Goal: Find specific page/section: Locate a particular part of the current website

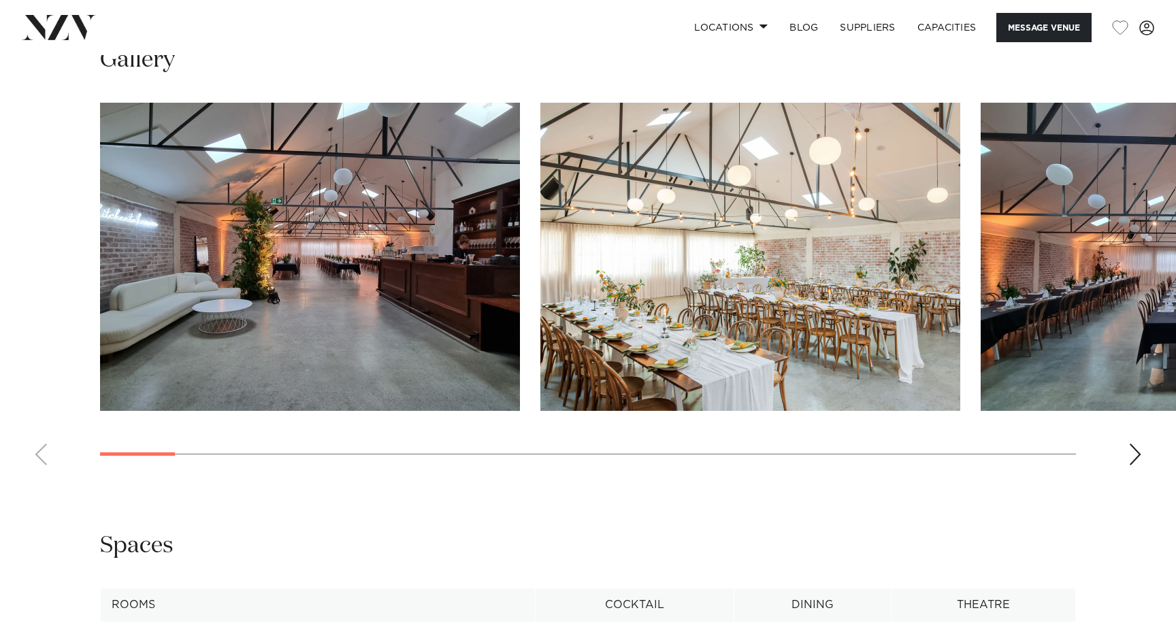
scroll to position [1422, 0]
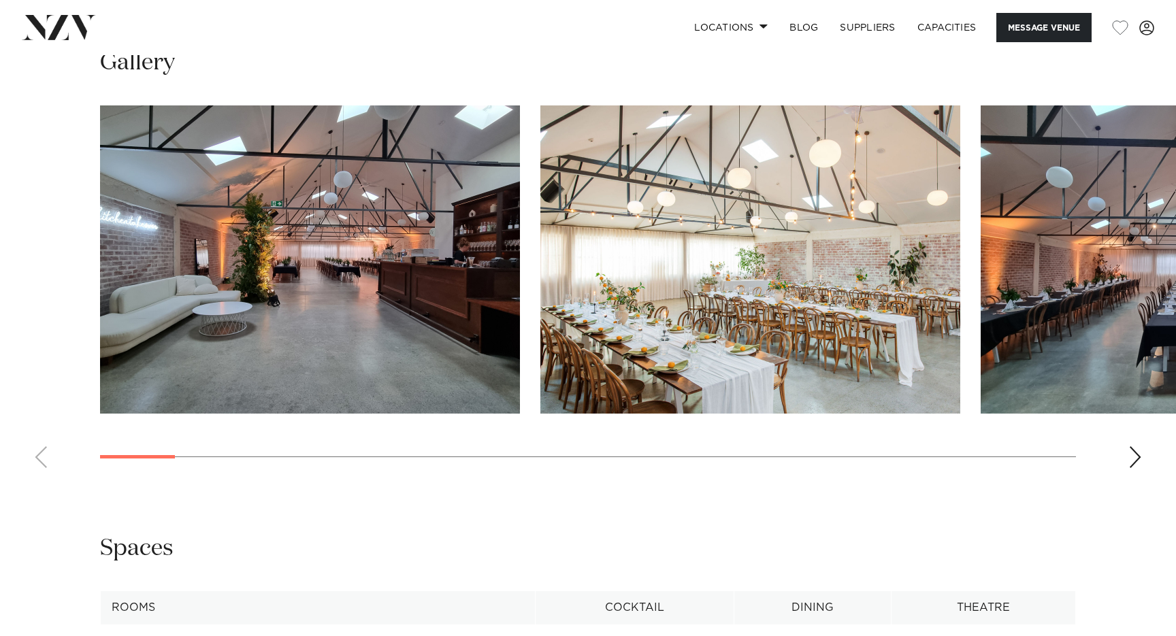
click at [1137, 455] on div "Next slide" at bounding box center [1136, 458] width 14 height 22
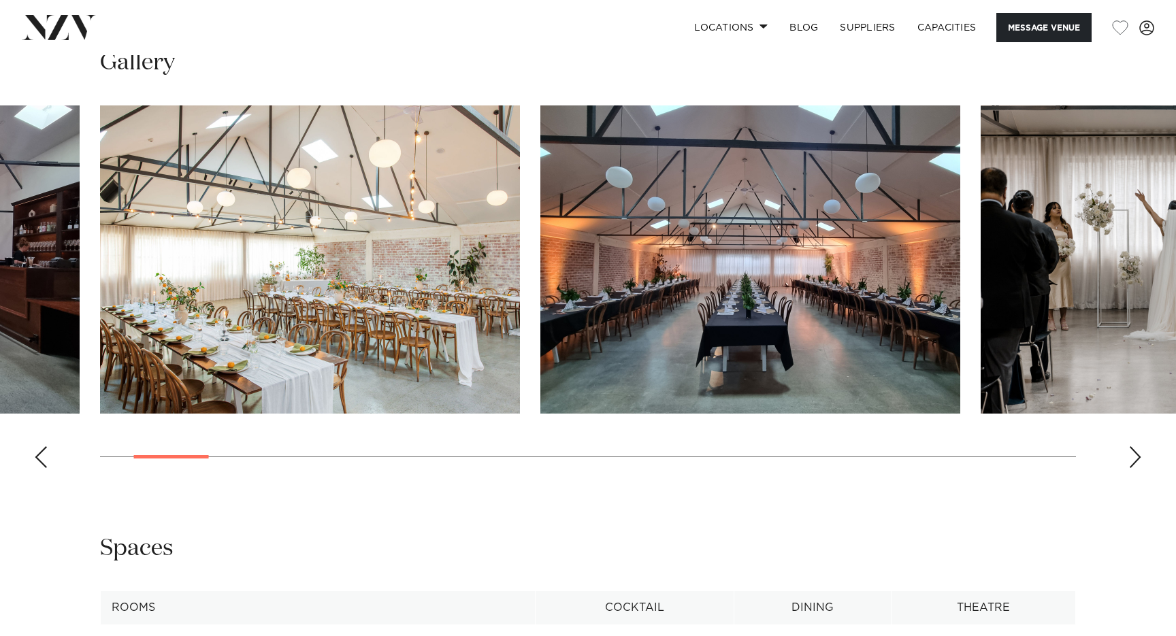
click at [1137, 455] on div "Next slide" at bounding box center [1136, 458] width 14 height 22
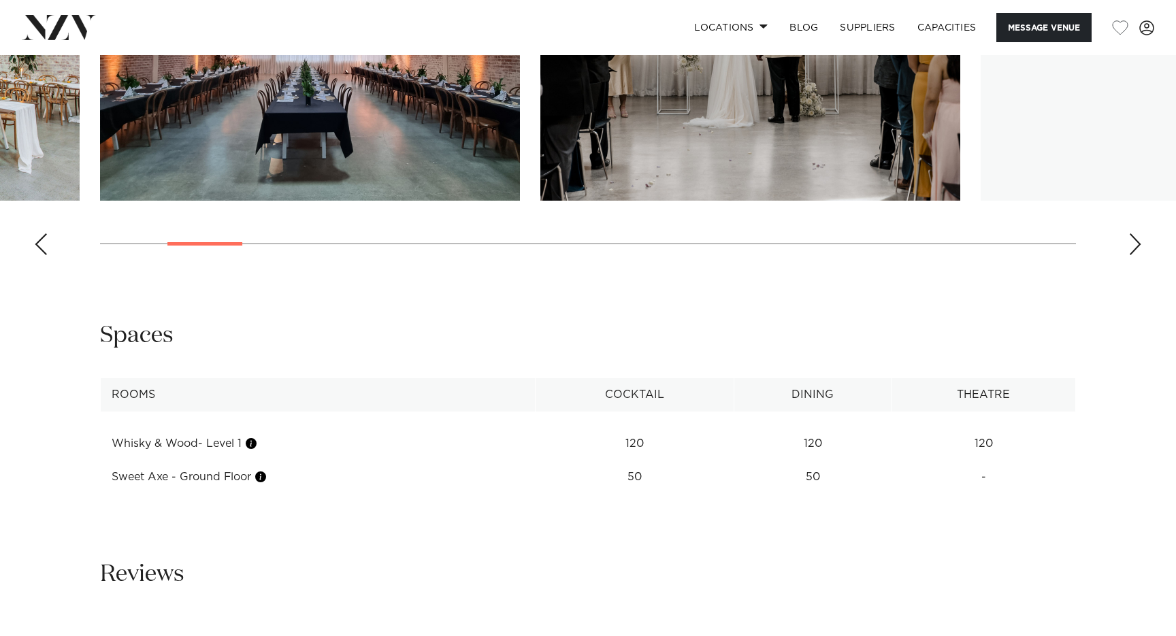
scroll to position [1636, 0]
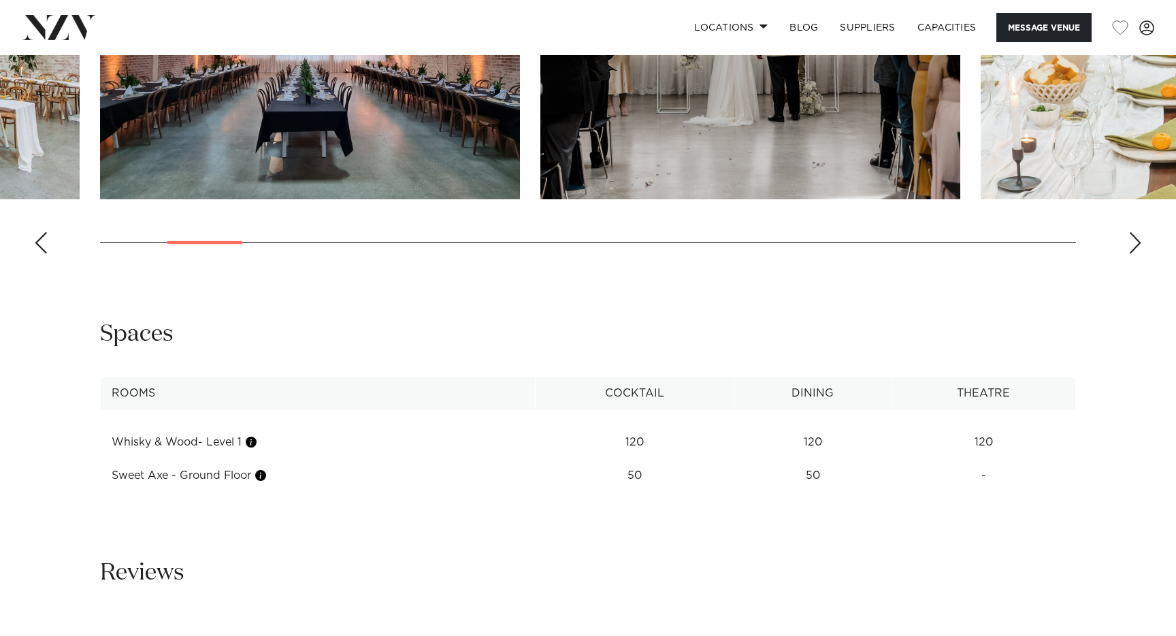
click at [187, 479] on td "Sweet Axe - Ground Floor" at bounding box center [318, 475] width 435 height 33
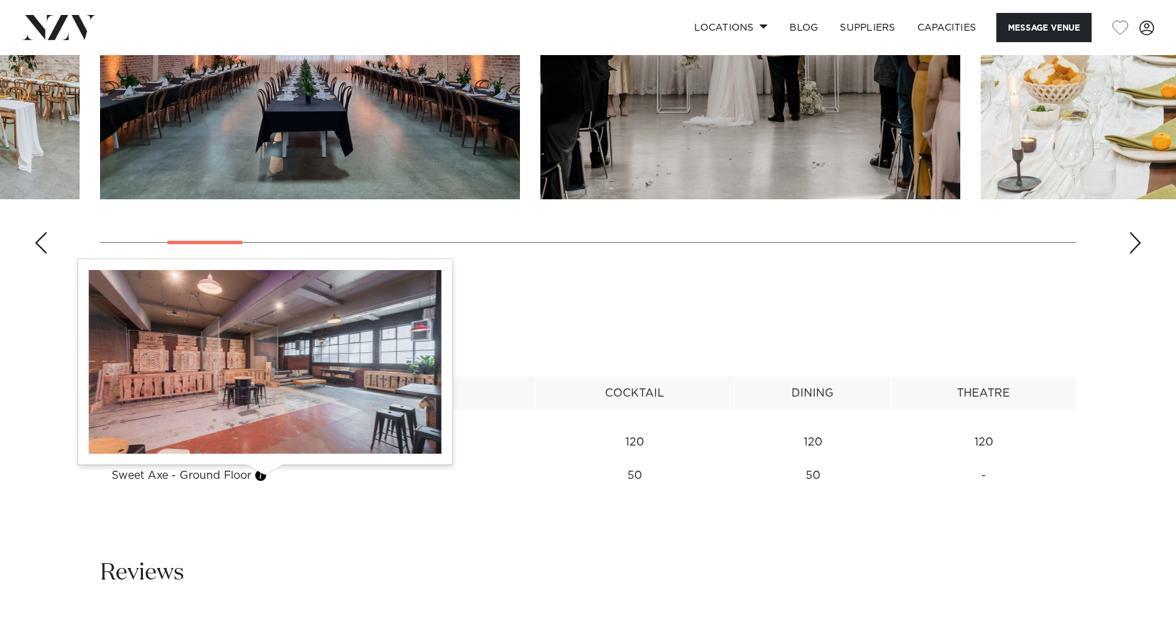
click at [267, 479] on button "button" at bounding box center [261, 476] width 14 height 14
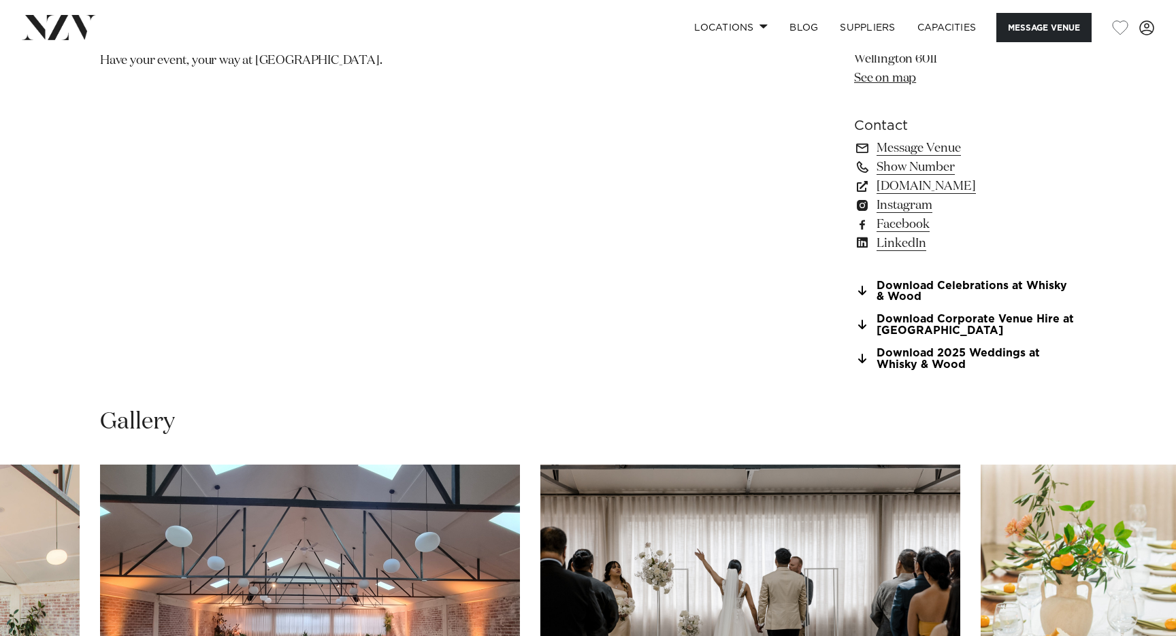
scroll to position [0, 0]
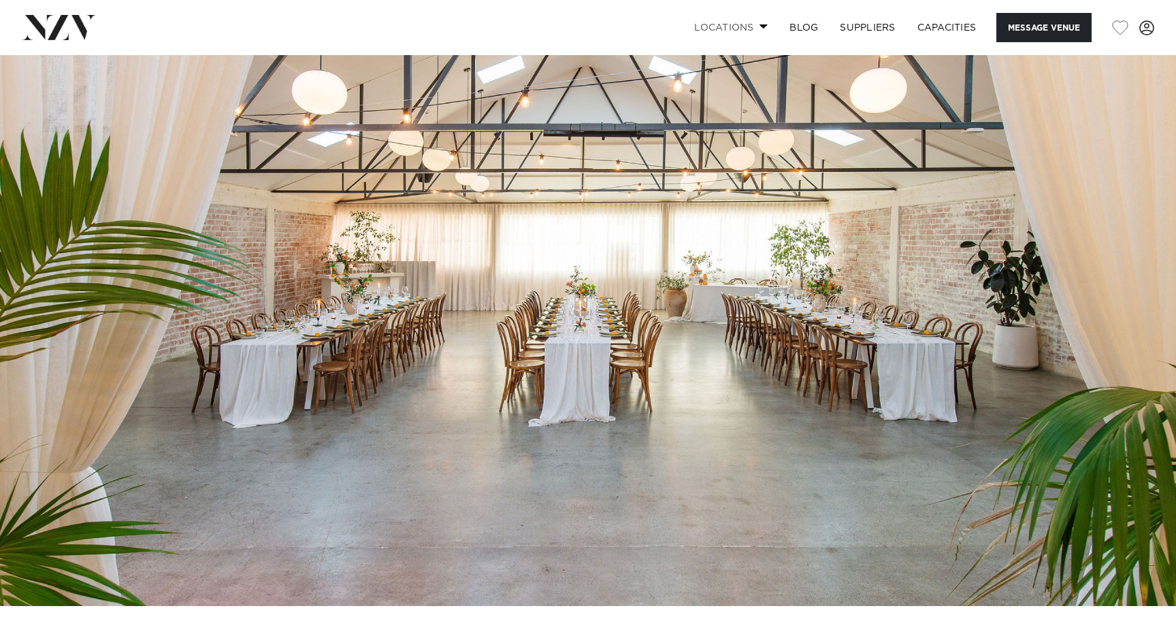
click at [734, 26] on link "Locations" at bounding box center [730, 27] width 95 height 29
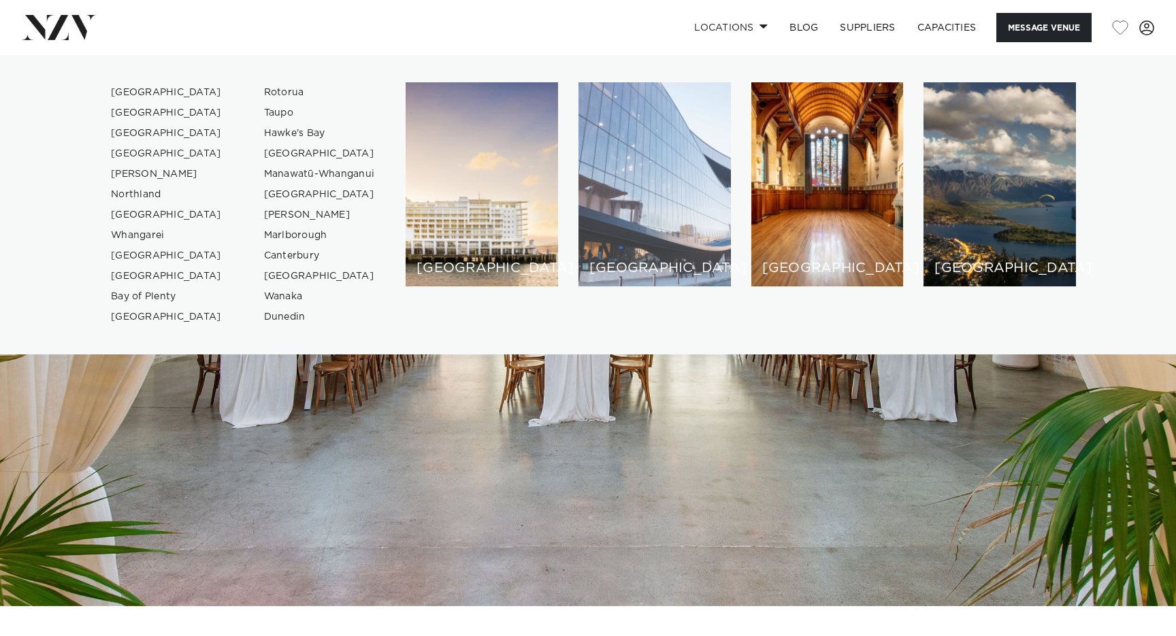
click at [636, 269] on h6 "[GEOGRAPHIC_DATA]" at bounding box center [654, 268] width 131 height 14
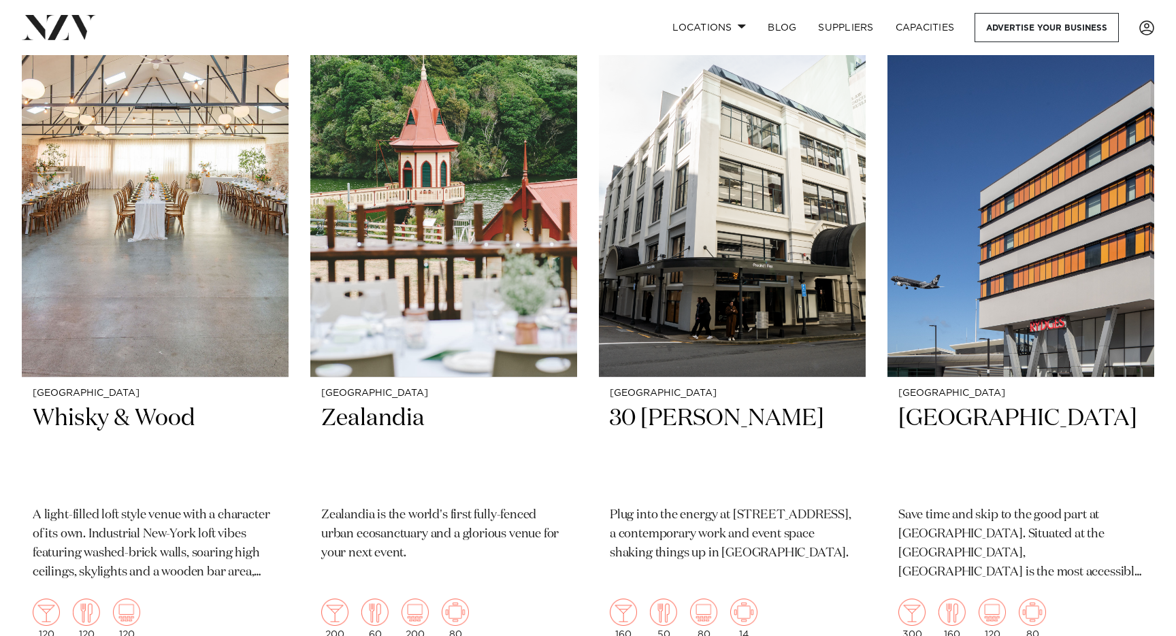
scroll to position [568, 0]
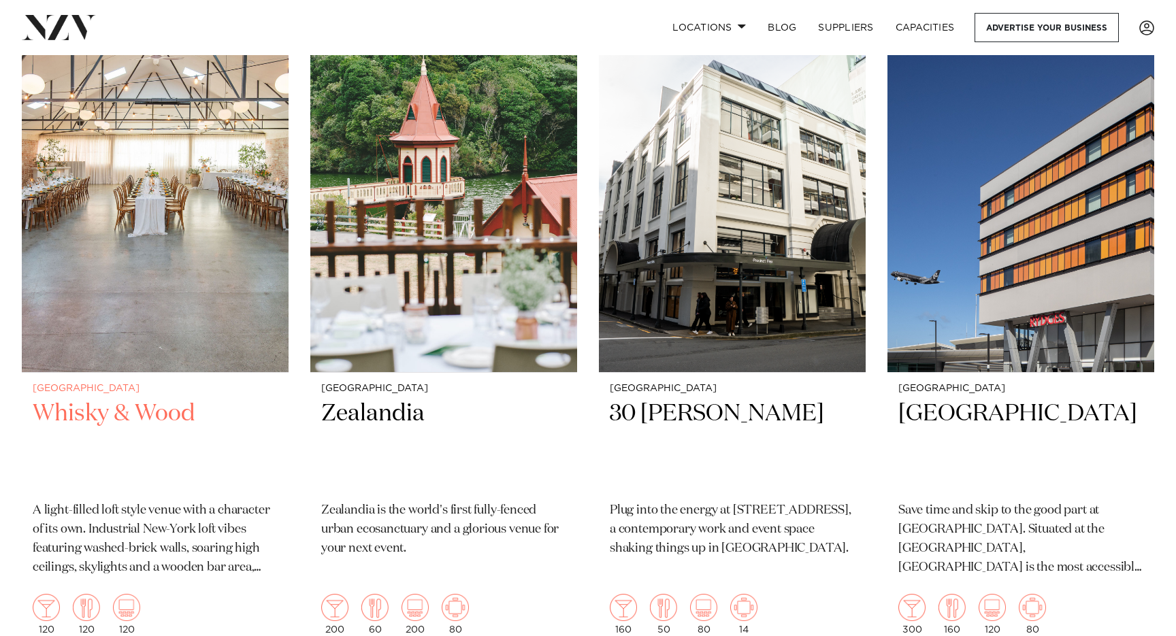
click at [173, 417] on h2 "Whisky & Wood" at bounding box center [155, 445] width 245 height 92
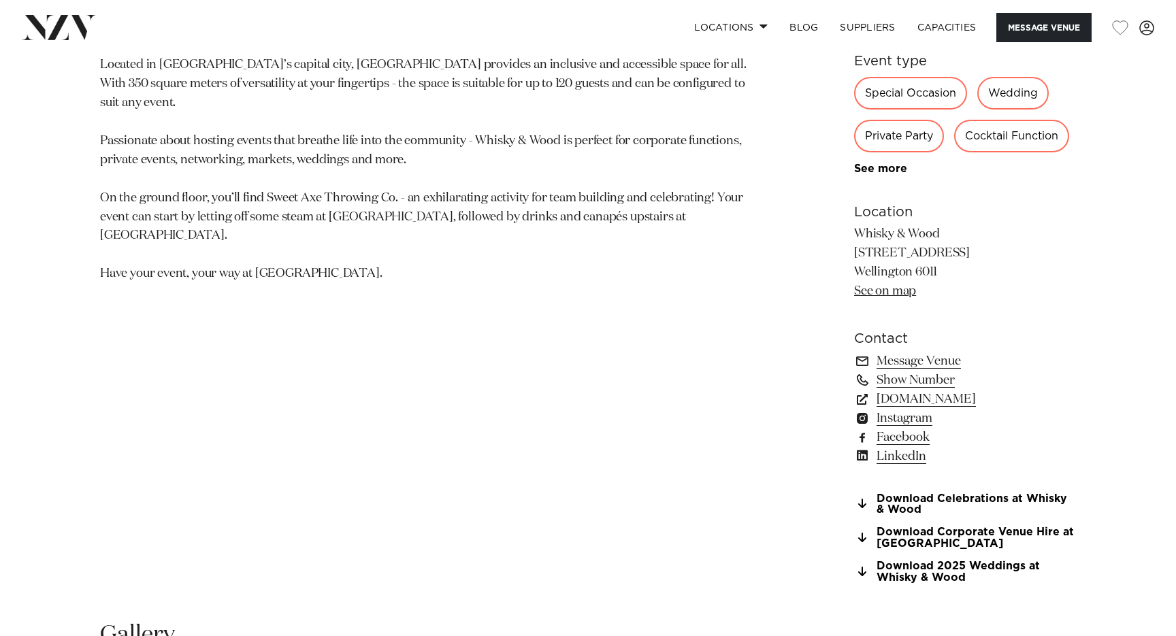
scroll to position [896, 0]
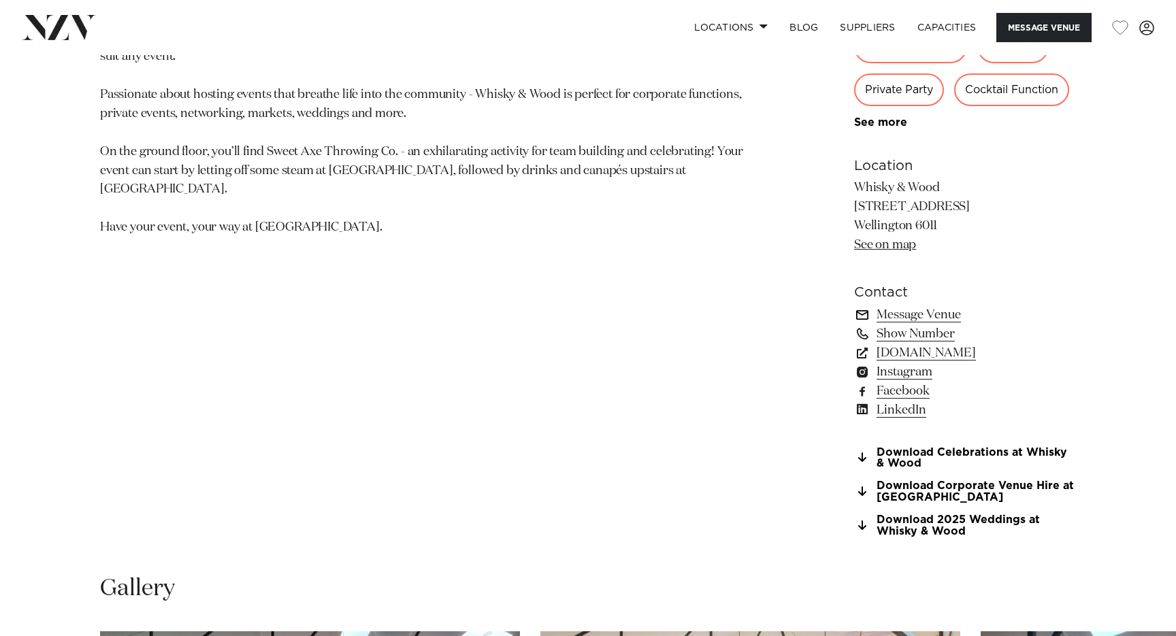
click at [925, 312] on link "Message Venue" at bounding box center [965, 315] width 222 height 19
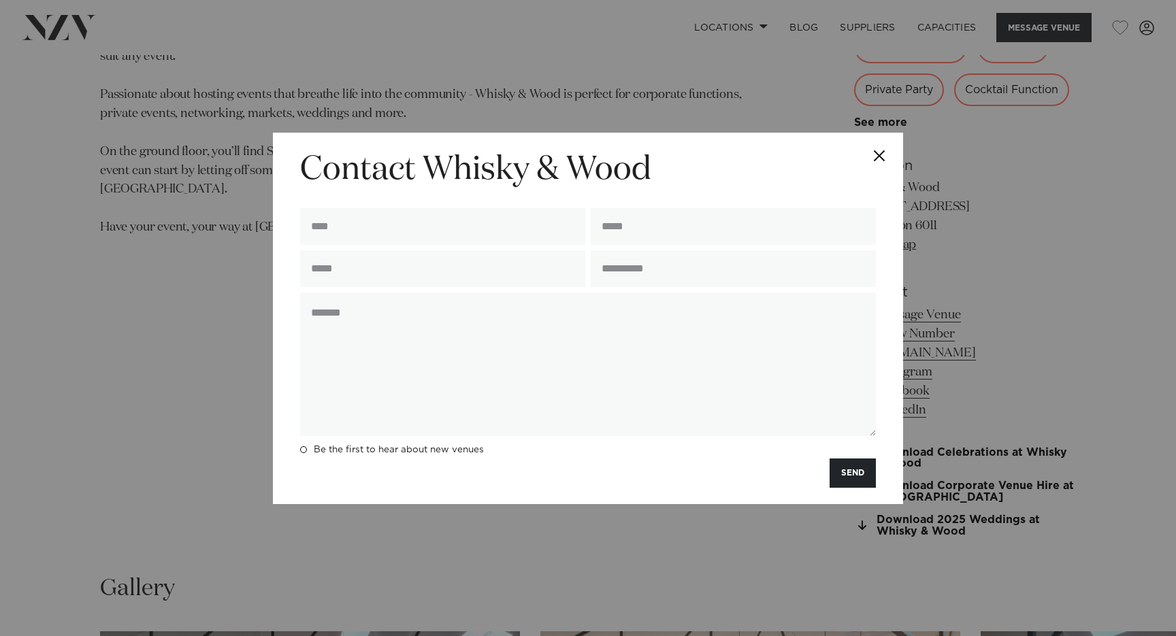
click at [883, 160] on button "Close" at bounding box center [880, 157] width 48 height 48
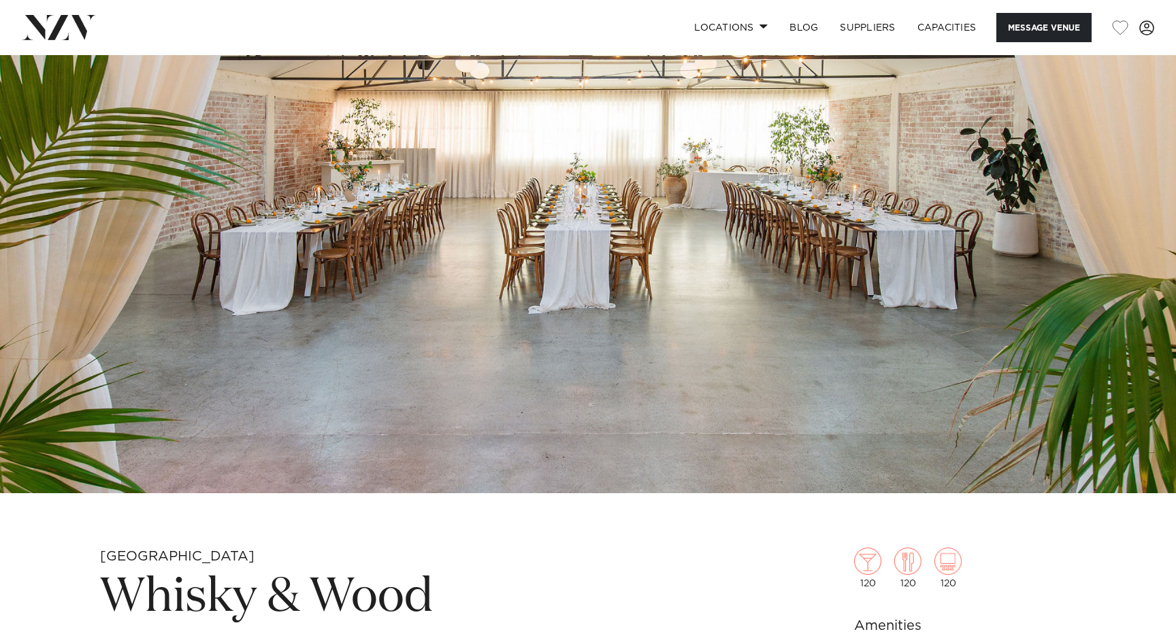
scroll to position [0, 0]
